Goal: Use online tool/utility

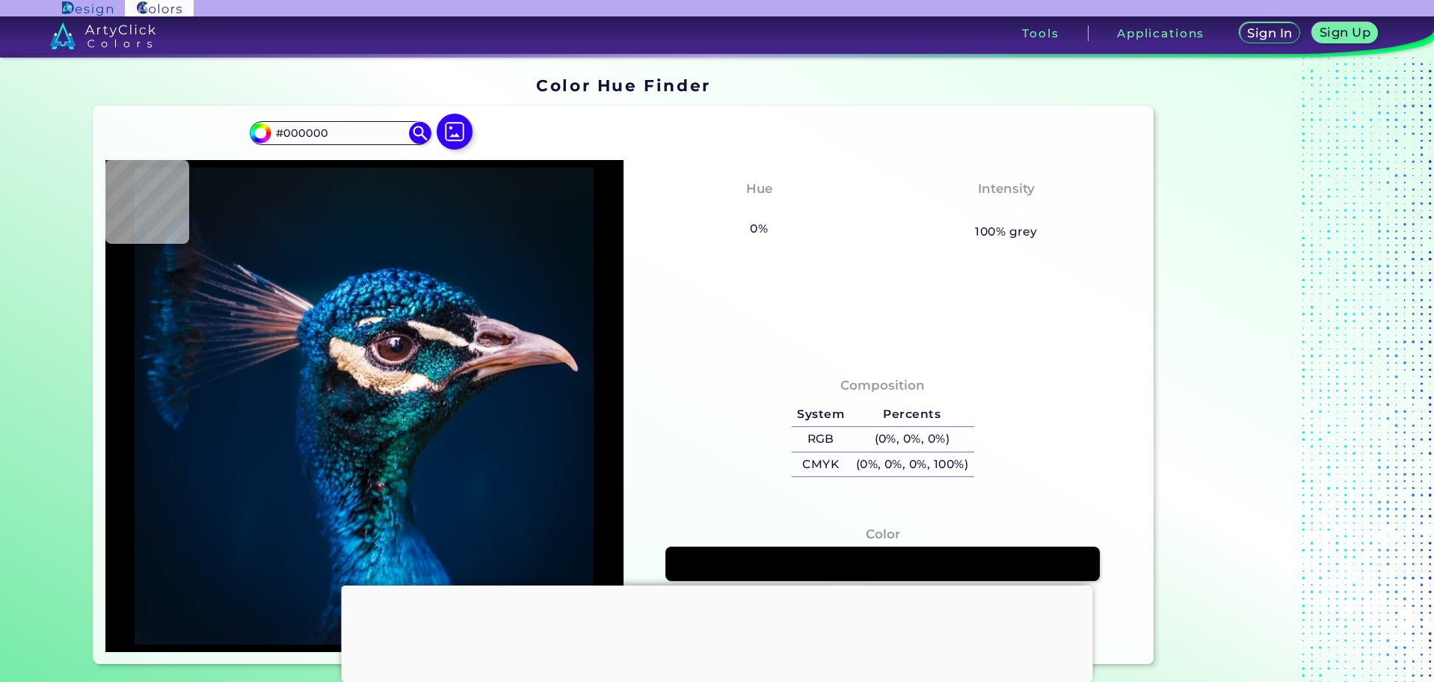
click at [224, 146] on div "#000000 #000000 Acadia ◉ Acid Green ◉ Aero Blue ◉ Alabaster ◉ Albescent White ◉…" at bounding box center [623, 385] width 1061 height 558
type input "#003a4e"
type input "#003A4E"
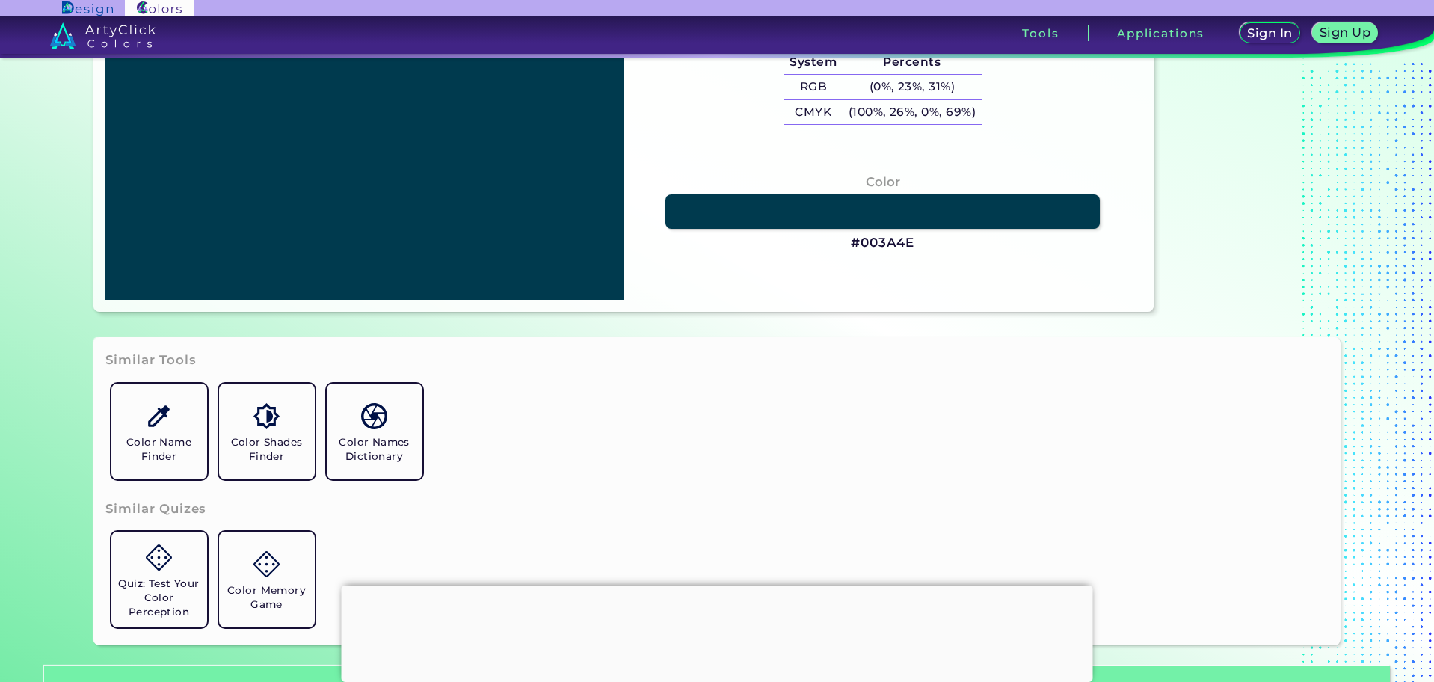
scroll to position [374, 0]
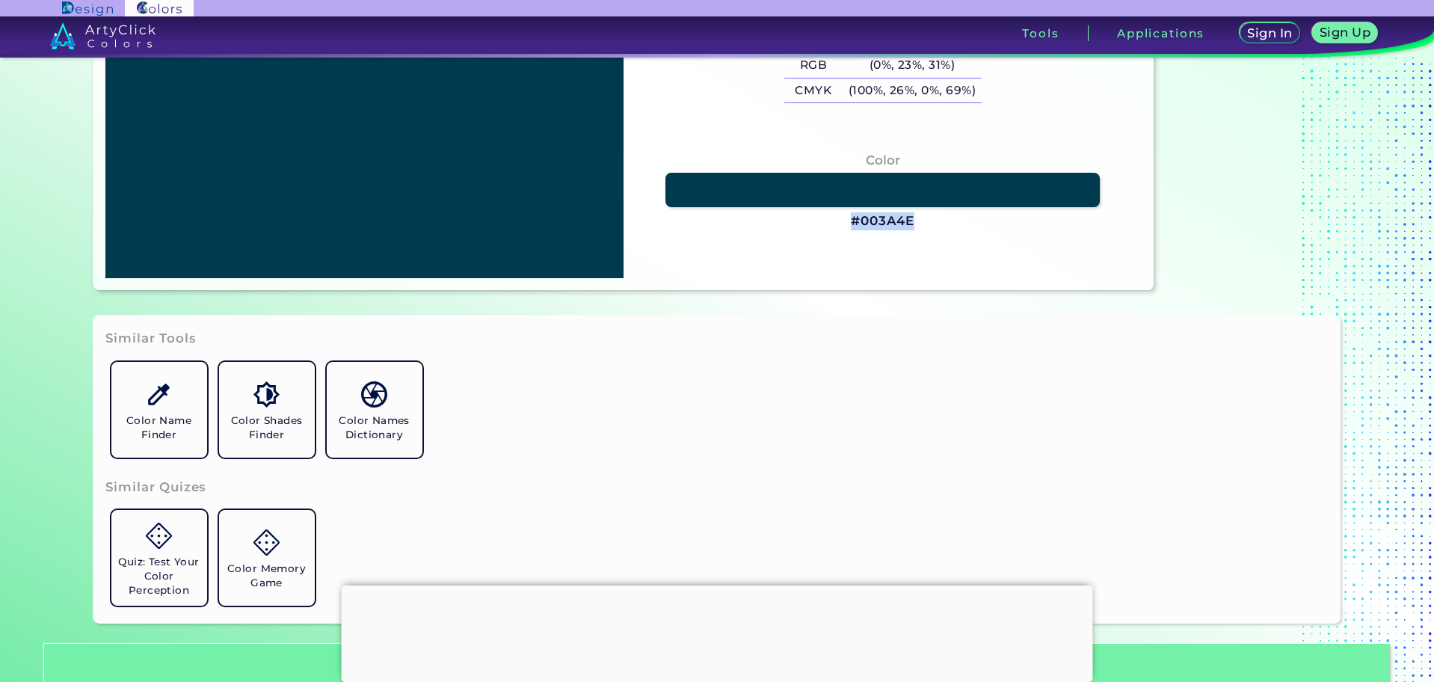
drag, startPoint x: 838, startPoint y: 214, endPoint x: 922, endPoint y: 235, distance: 87.1
click at [922, 235] on div "Color #003A4E" at bounding box center [883, 191] width 494 height 95
copy div "#003A4E"
click at [176, 410] on link "Color Name Finder" at bounding box center [159, 410] width 108 height 108
